Goal: Check status: Check status

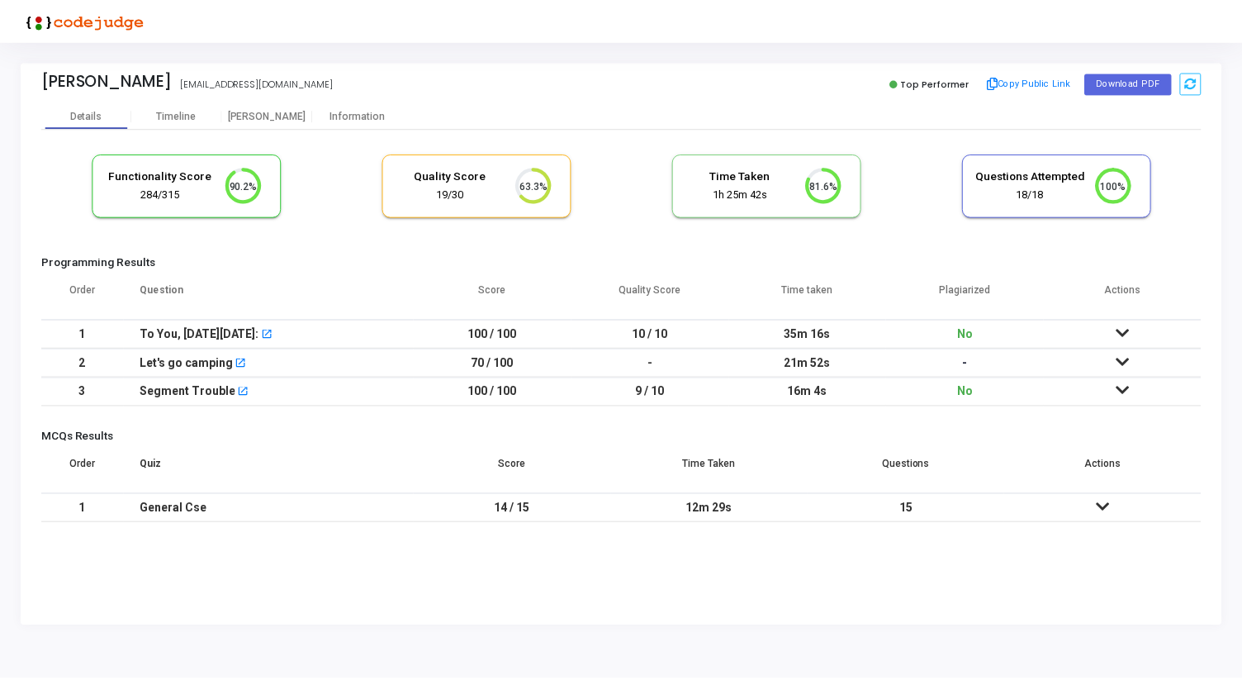
scroll to position [35, 42]
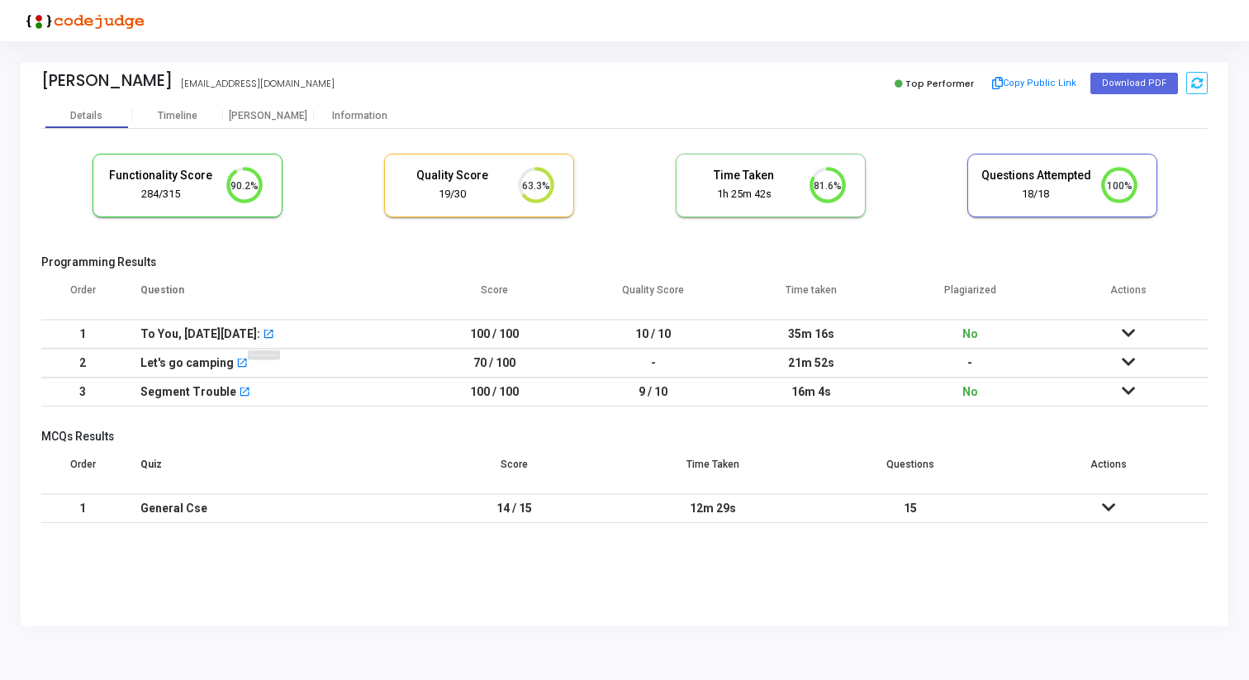
click at [268, 330] on mat-icon "open_in_new" at bounding box center [269, 336] width 12 height 12
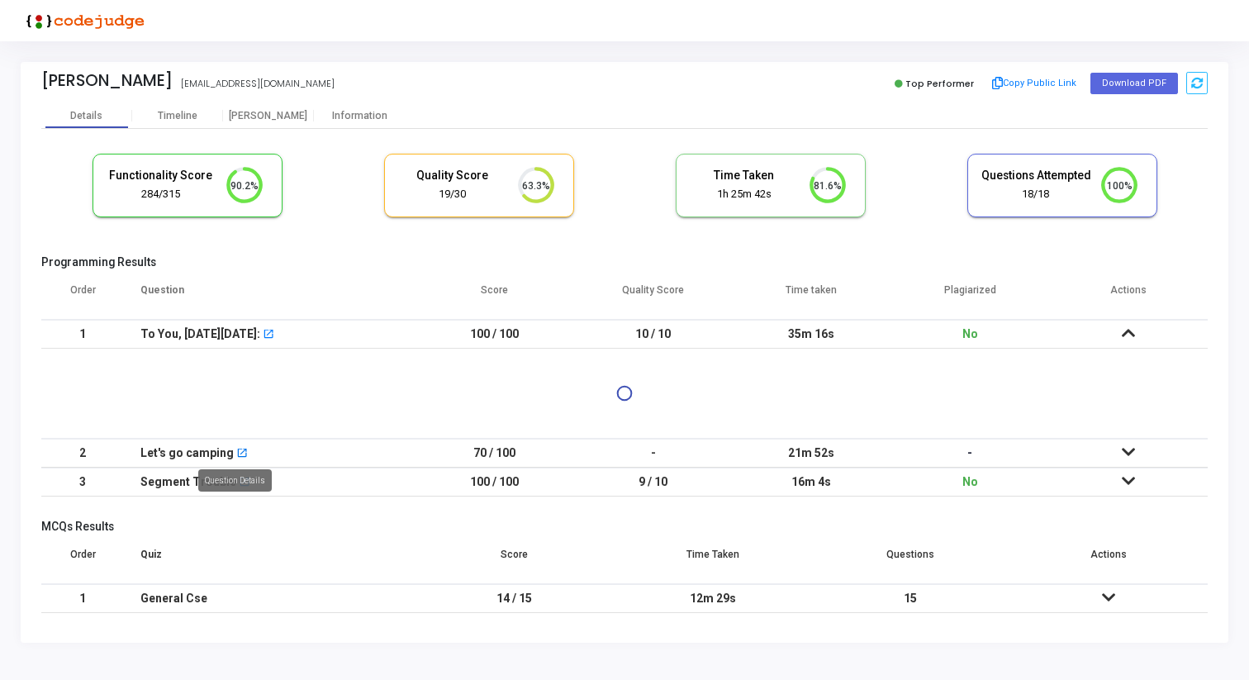
click at [237, 452] on mat-icon "open_in_new" at bounding box center [242, 454] width 12 height 12
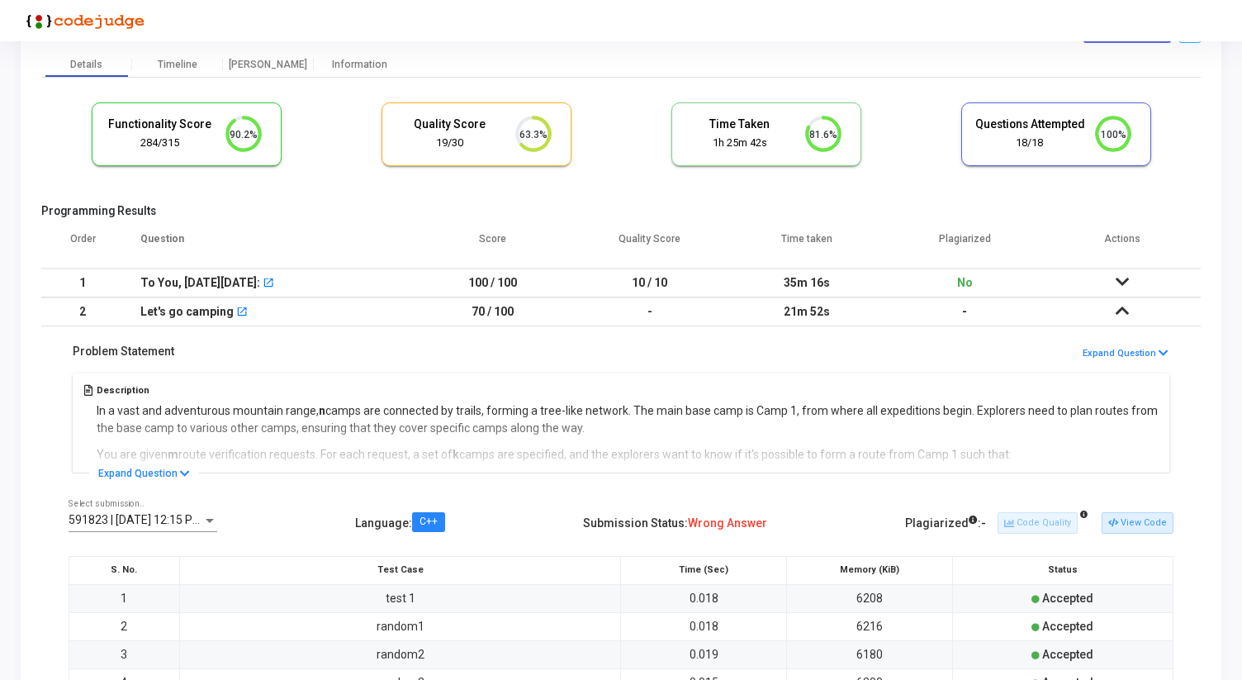
scroll to position [0, 0]
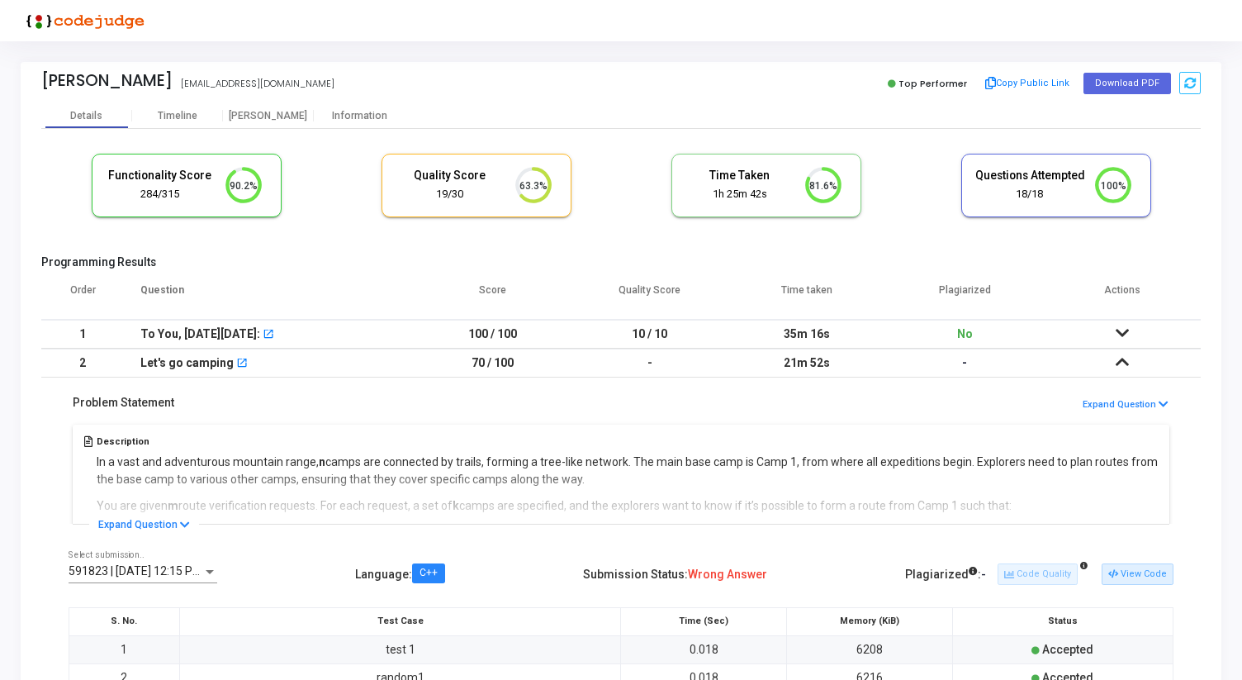
click at [1114, 369] on td at bounding box center [1122, 363] width 158 height 29
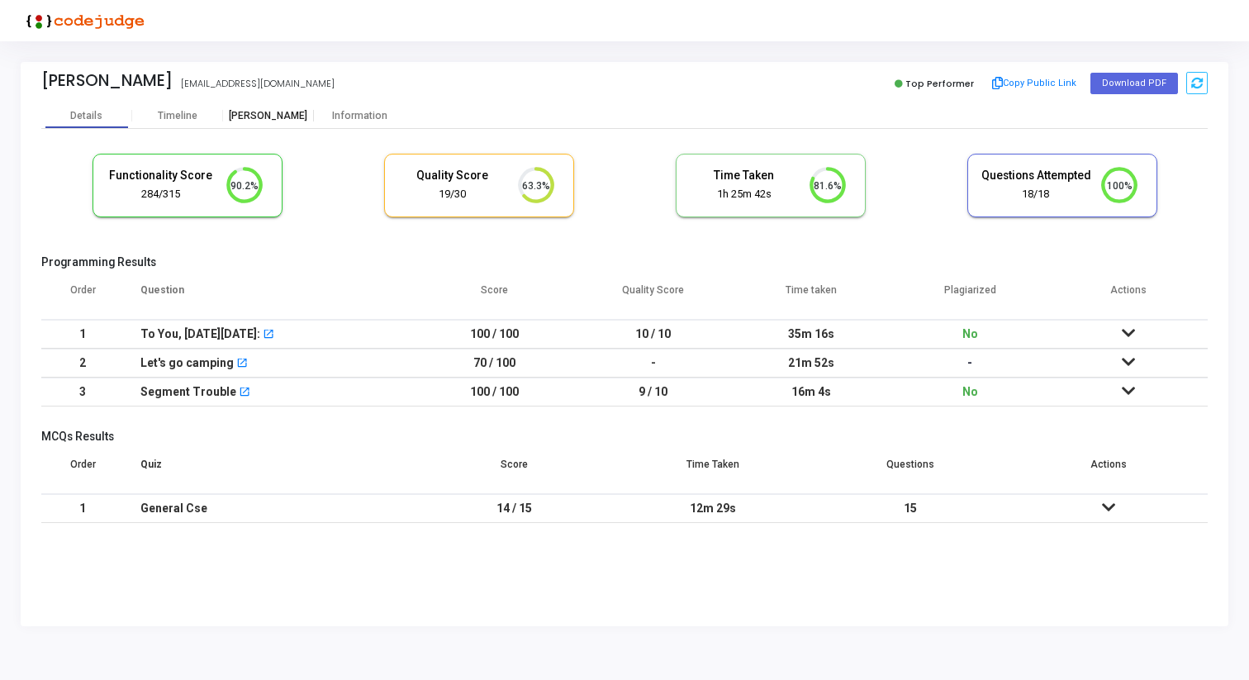
click at [293, 109] on div "Proctor" at bounding box center [268, 115] width 91 height 25
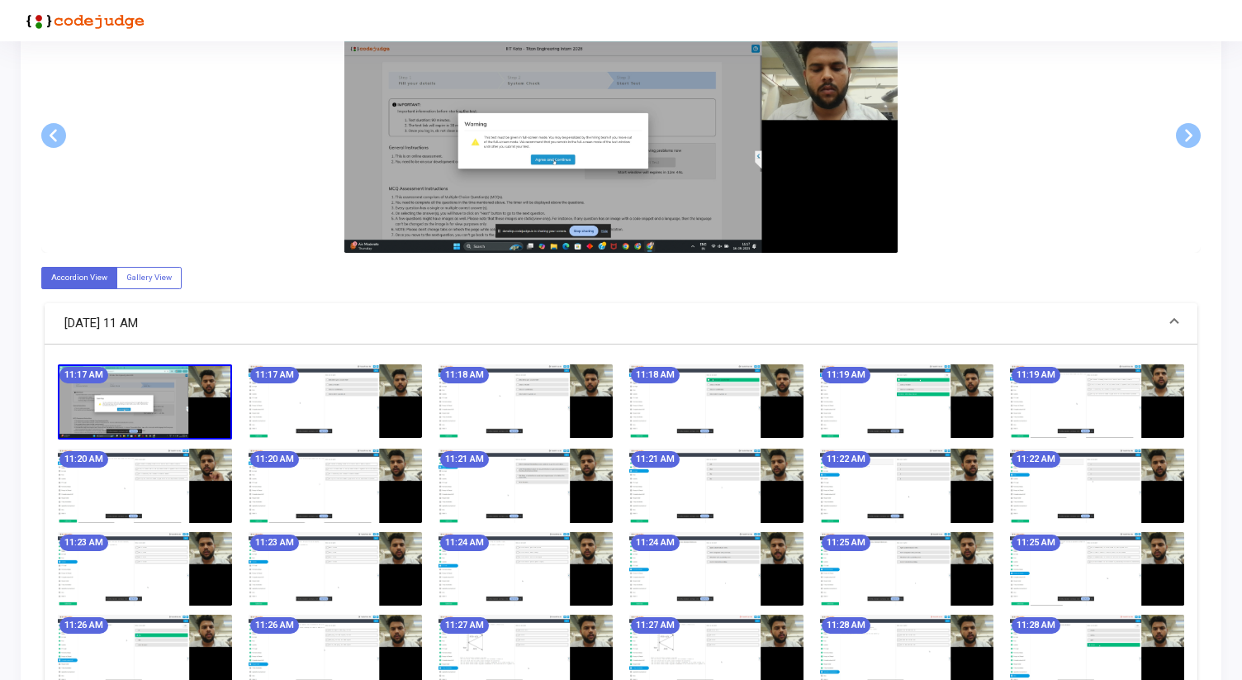
scroll to position [338, 0]
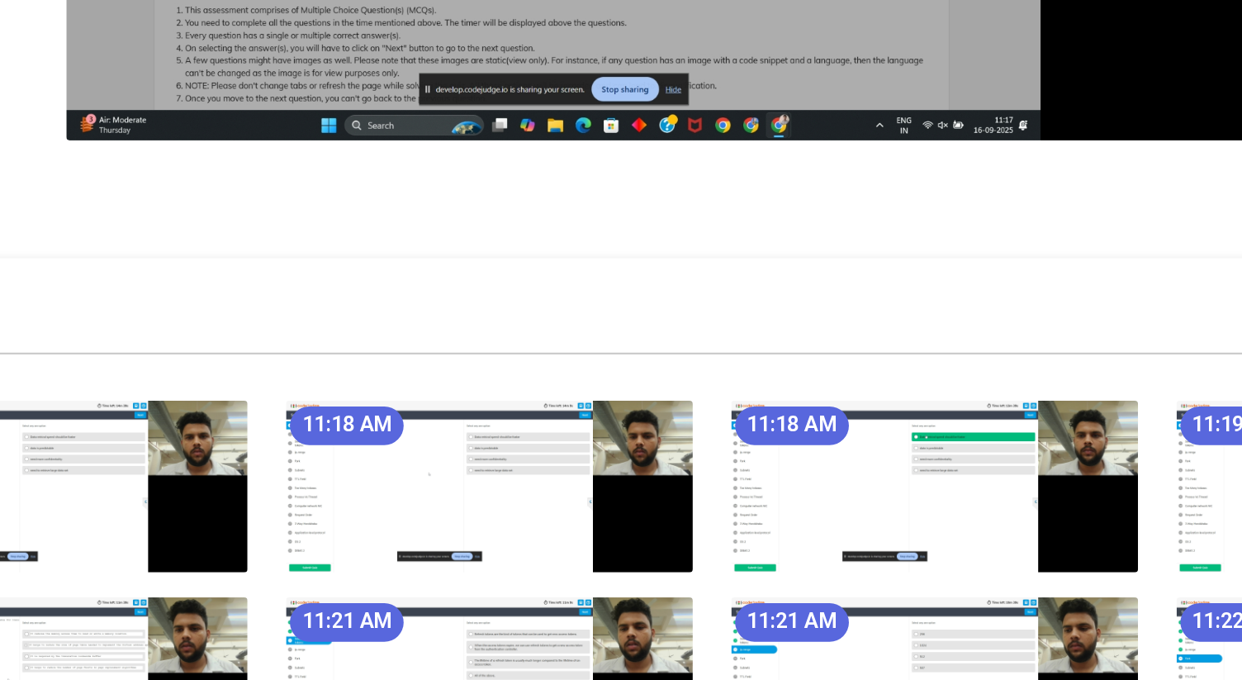
click at [477, 448] on div "11:18 AM" at bounding box center [525, 412] width 191 height 76
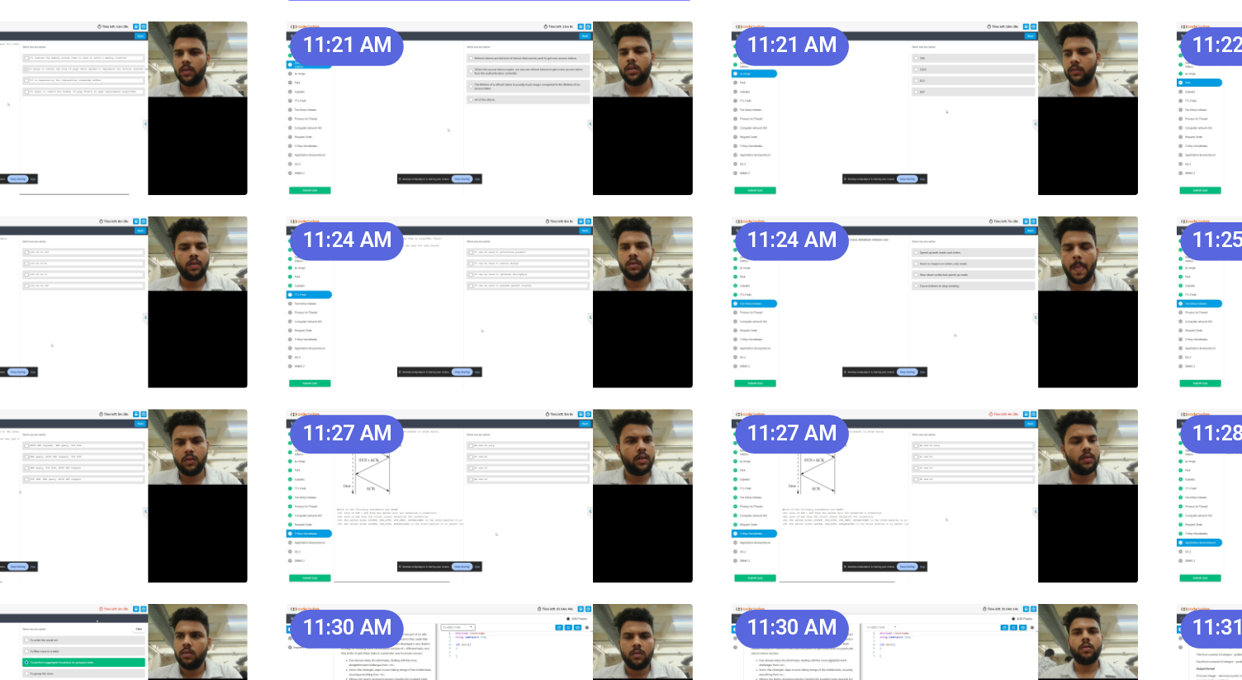
scroll to position [422, 0]
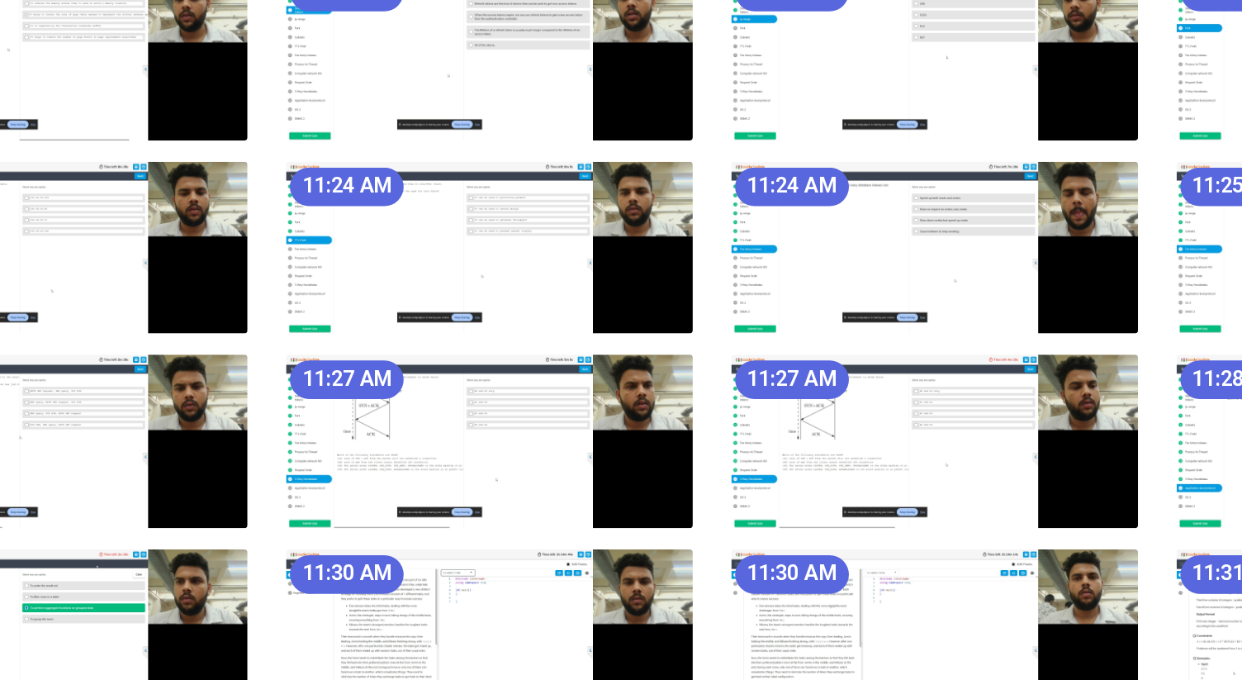
click at [515, 582] on img at bounding box center [526, 577] width 174 height 74
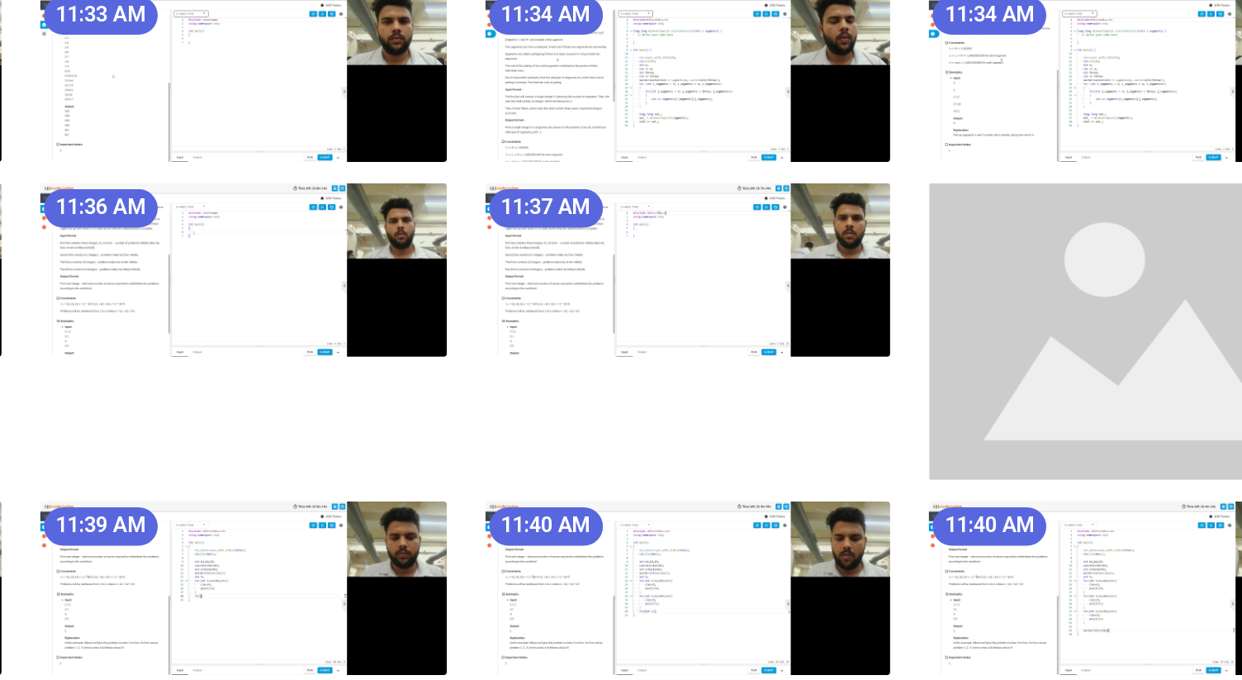
scroll to position [828, 0]
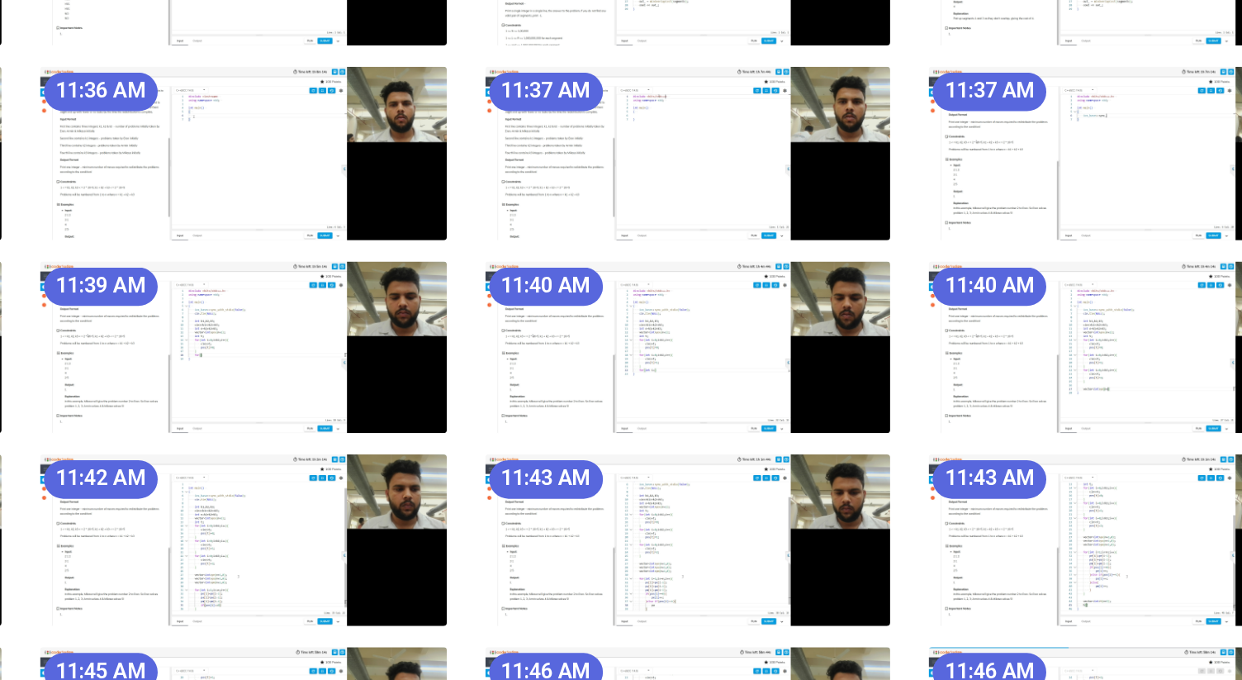
click at [778, 479] on img at bounding box center [716, 503] width 174 height 74
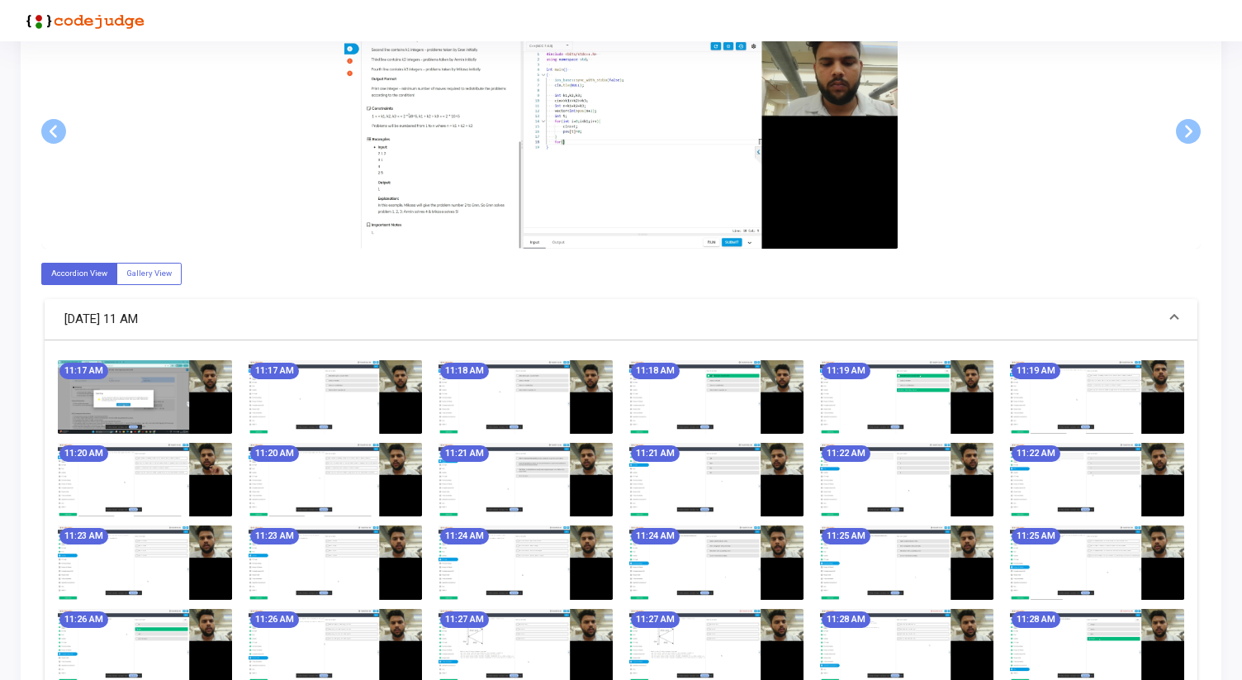
scroll to position [1218, 0]
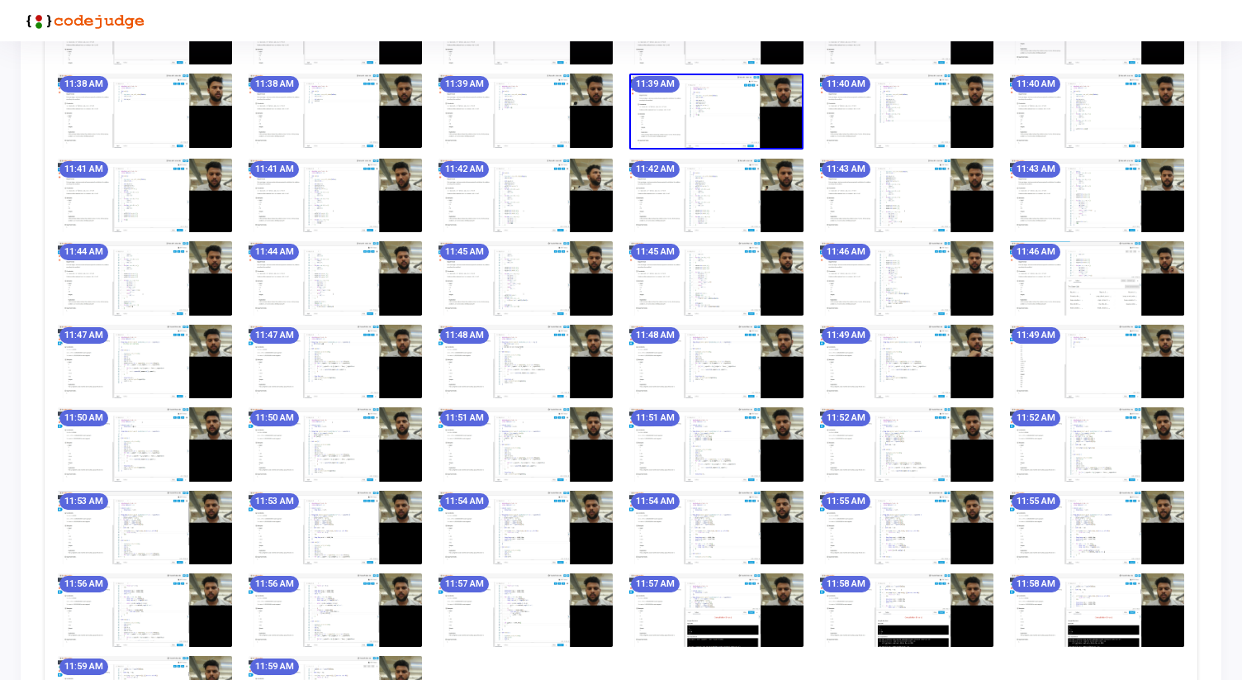
click at [443, 344] on img at bounding box center [526, 362] width 174 height 74
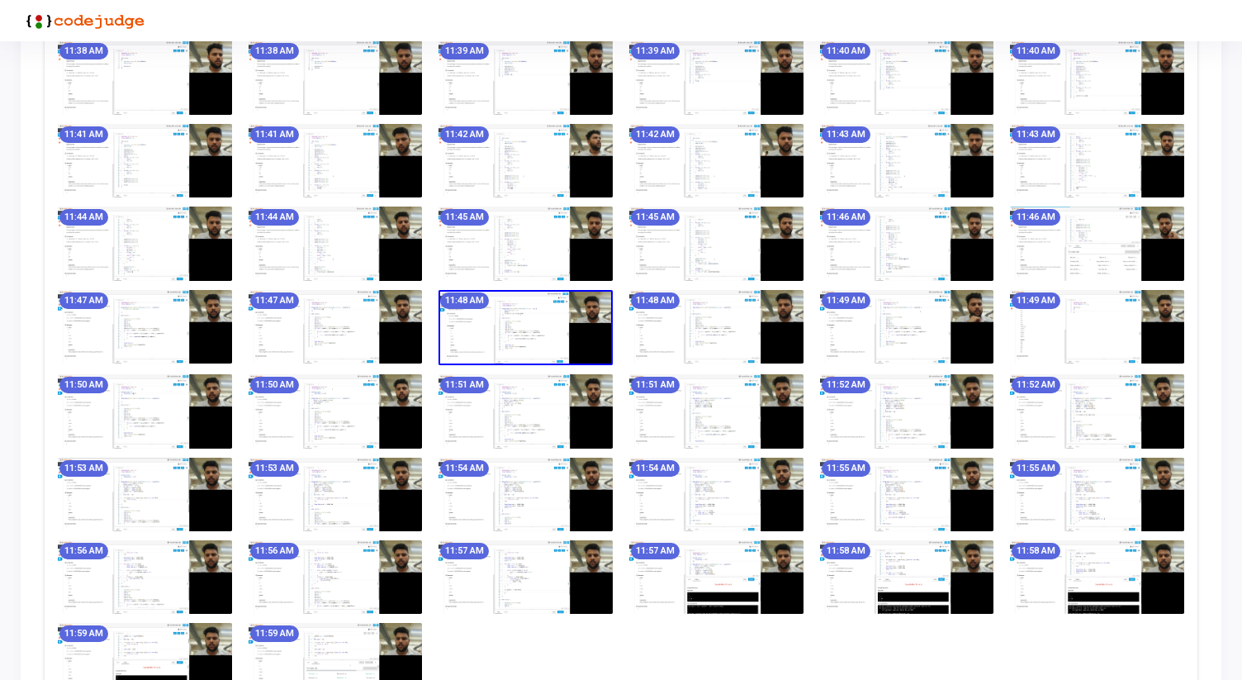
scroll to position [1389, 0]
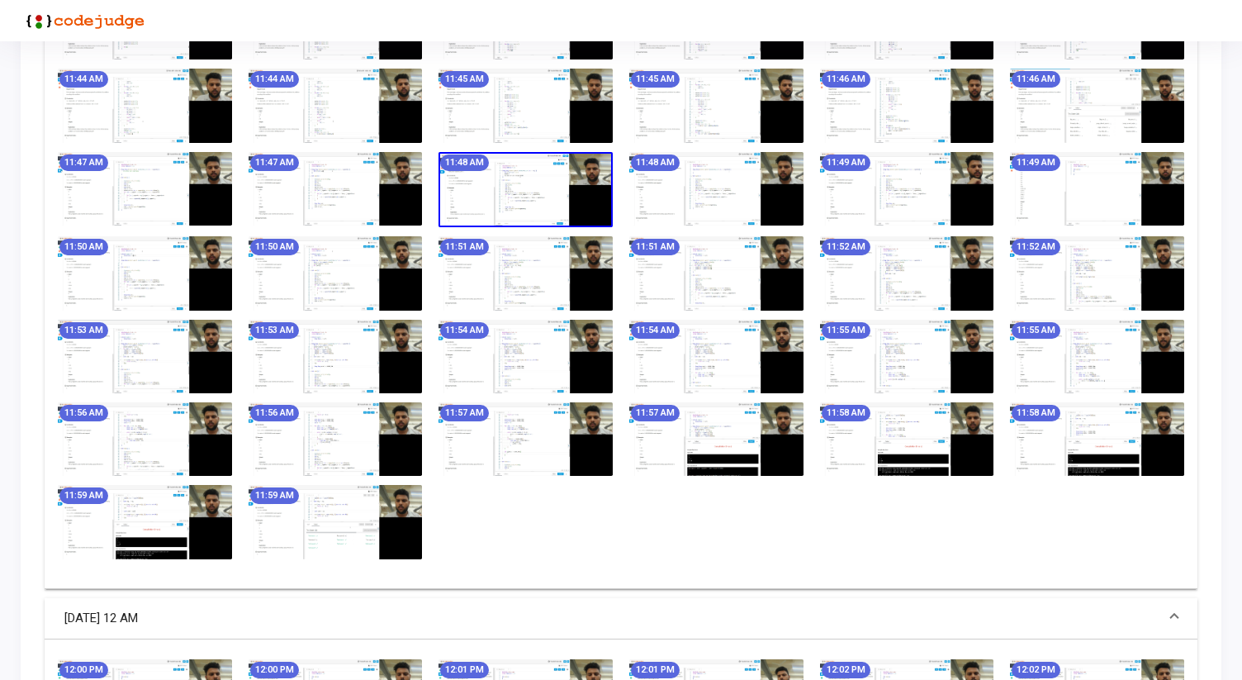
click at [770, 338] on img at bounding box center [716, 357] width 174 height 74
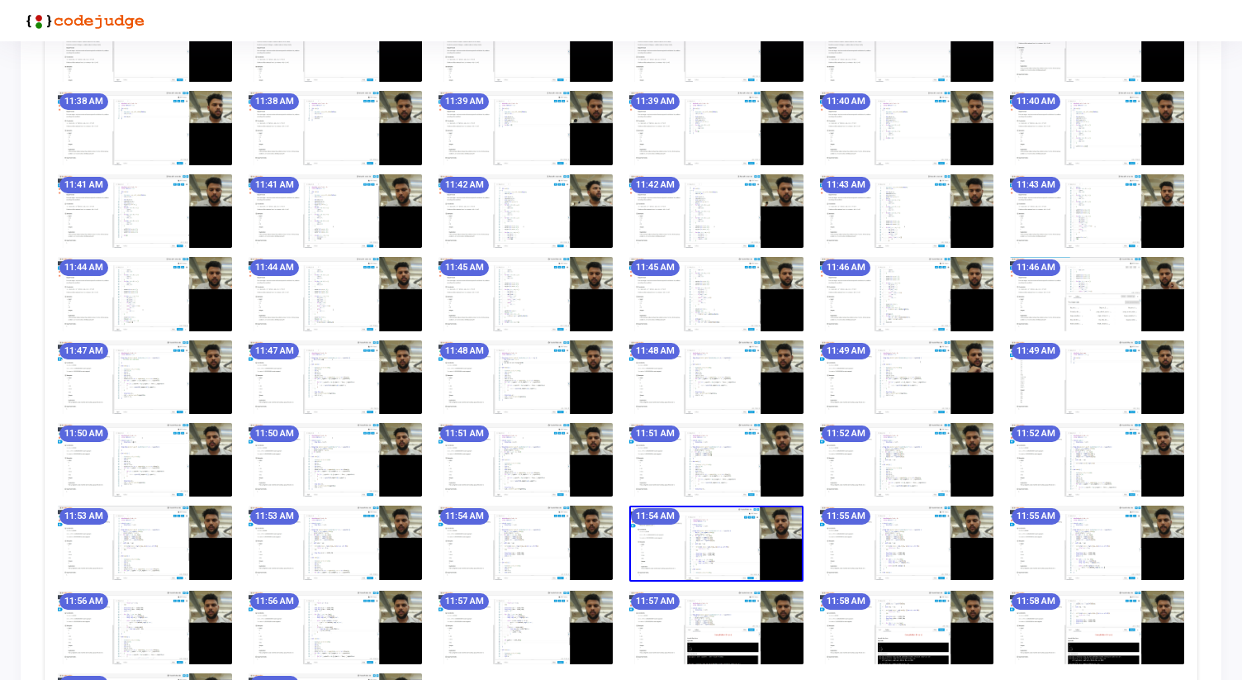
scroll to position [1492, 0]
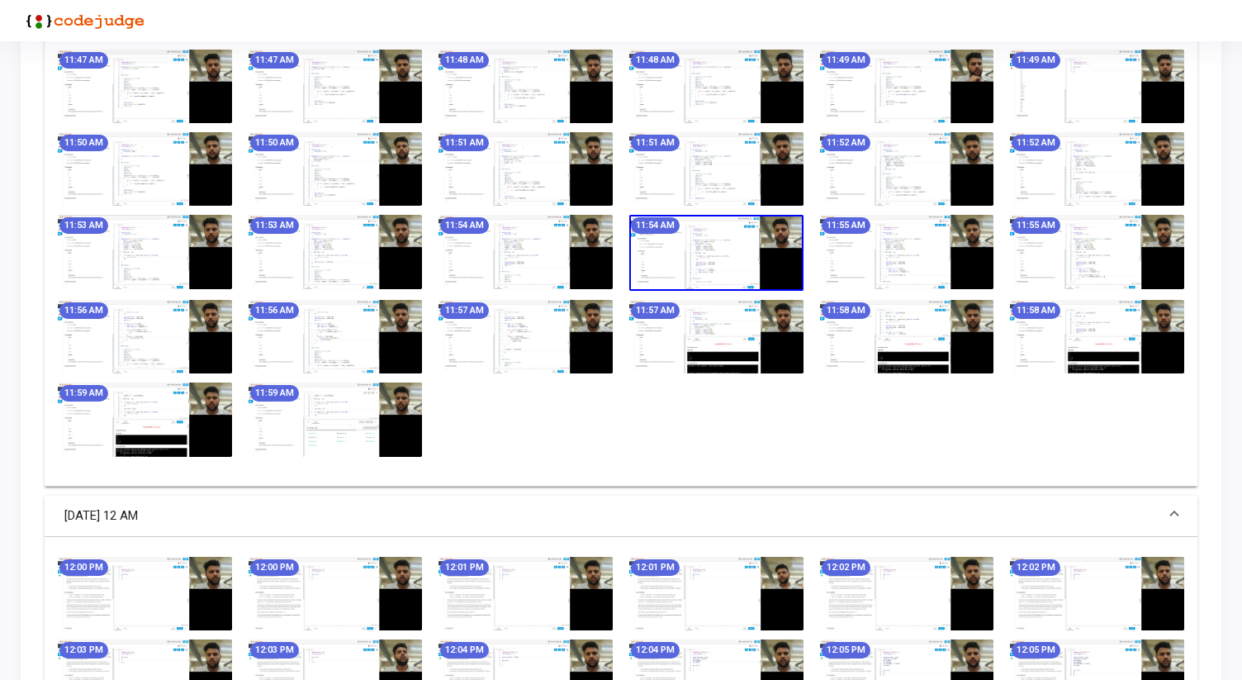
click at [760, 362] on img at bounding box center [716, 337] width 174 height 74
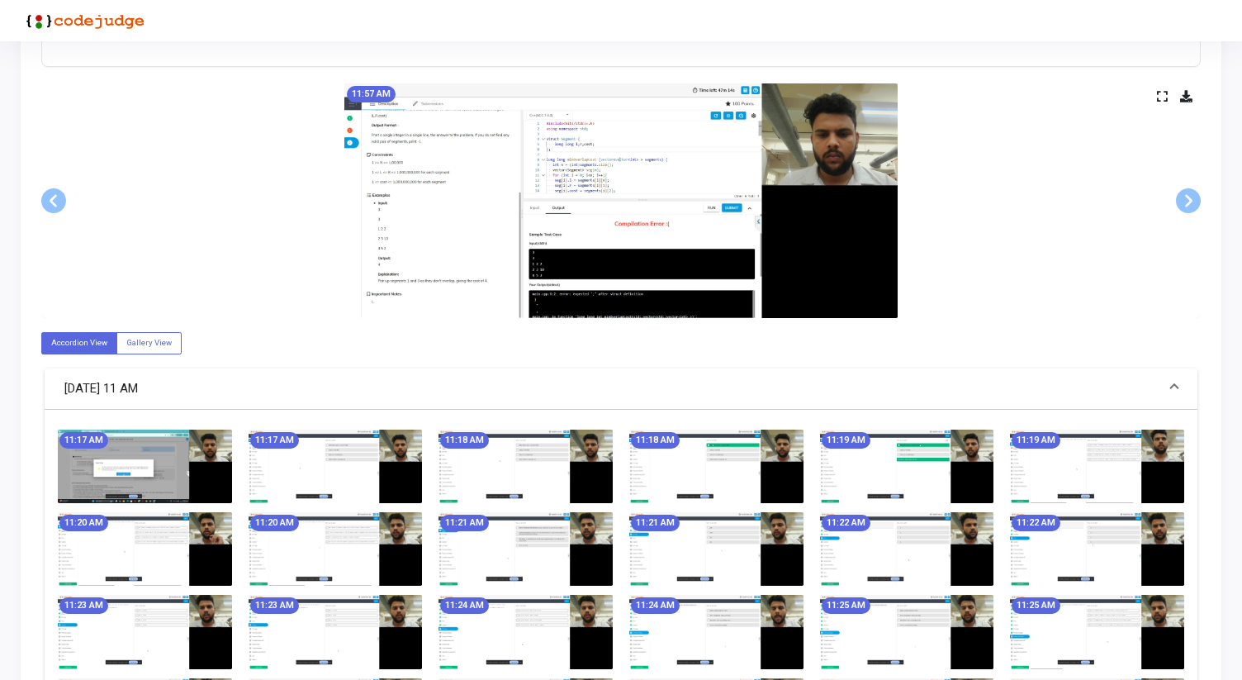
scroll to position [0, 0]
